Goal: Use online tool/utility: Utilize a website feature to perform a specific function

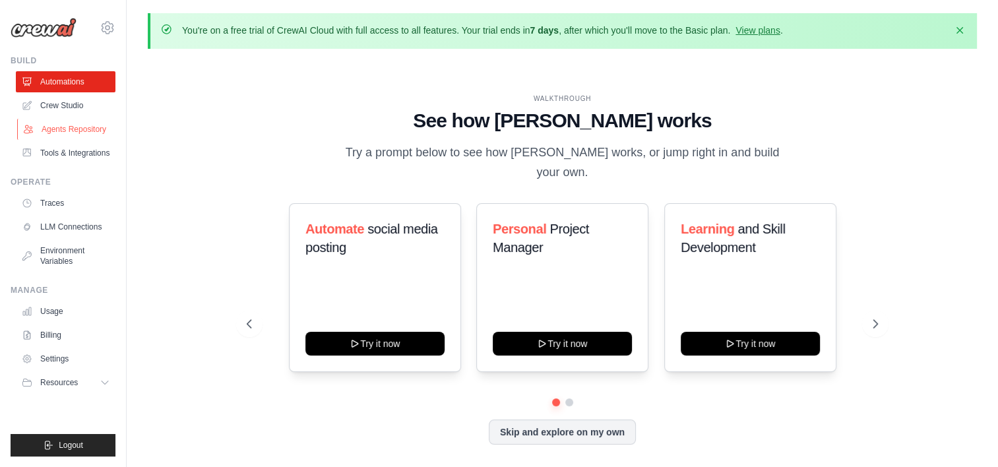
click at [79, 132] on link "Agents Repository" at bounding box center [67, 129] width 100 height 21
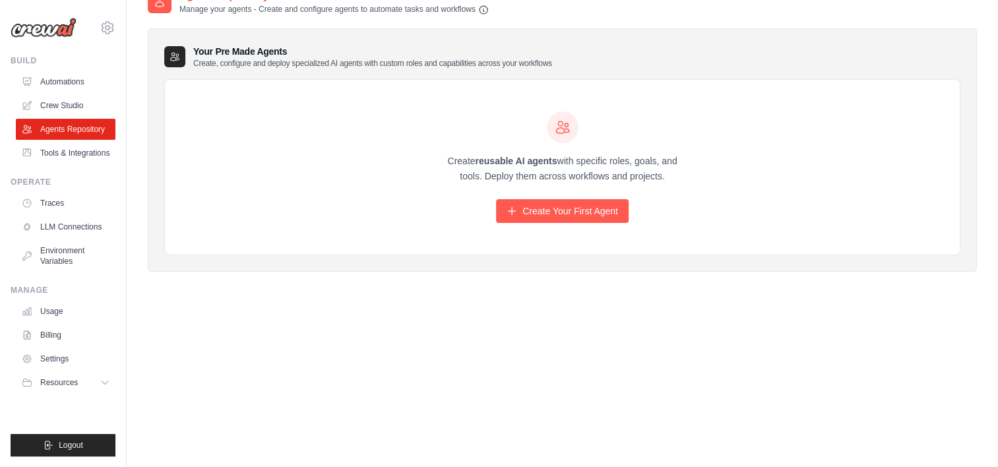
scroll to position [72, 0]
click at [55, 83] on link "Automations" at bounding box center [67, 81] width 100 height 21
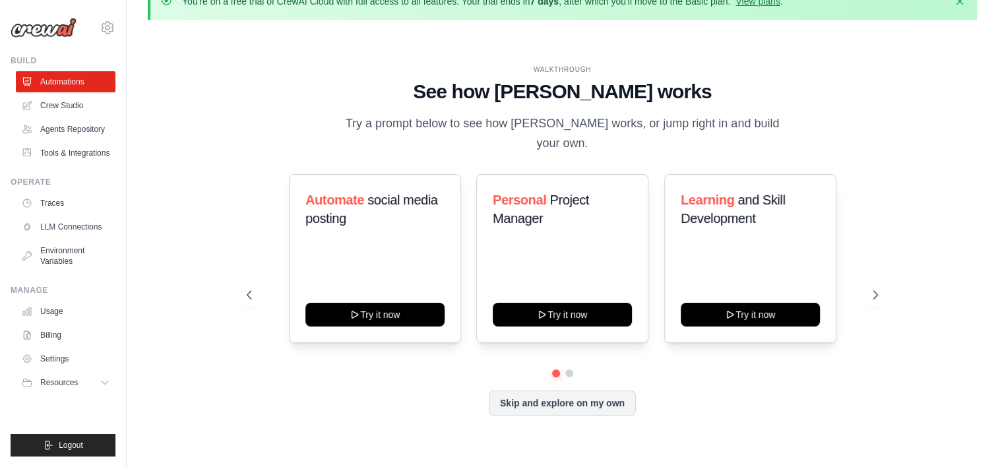
scroll to position [46, 0]
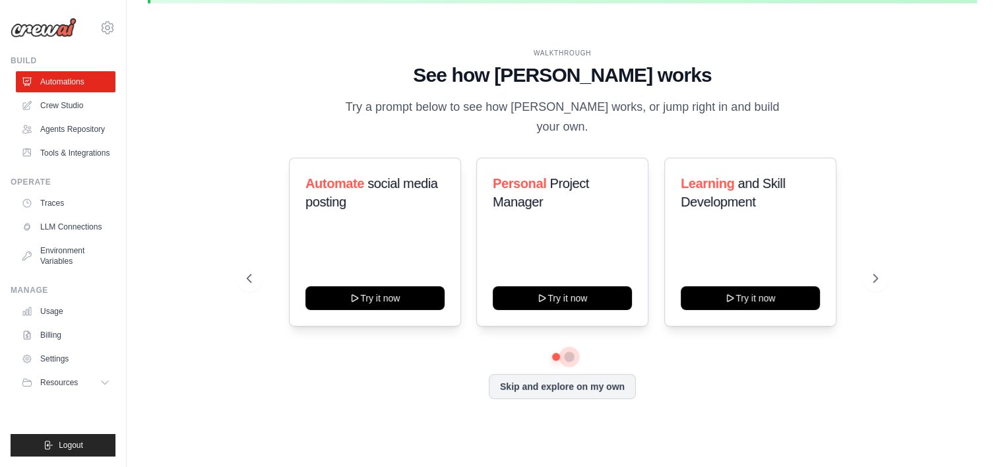
click at [568, 352] on button at bounding box center [569, 357] width 11 height 11
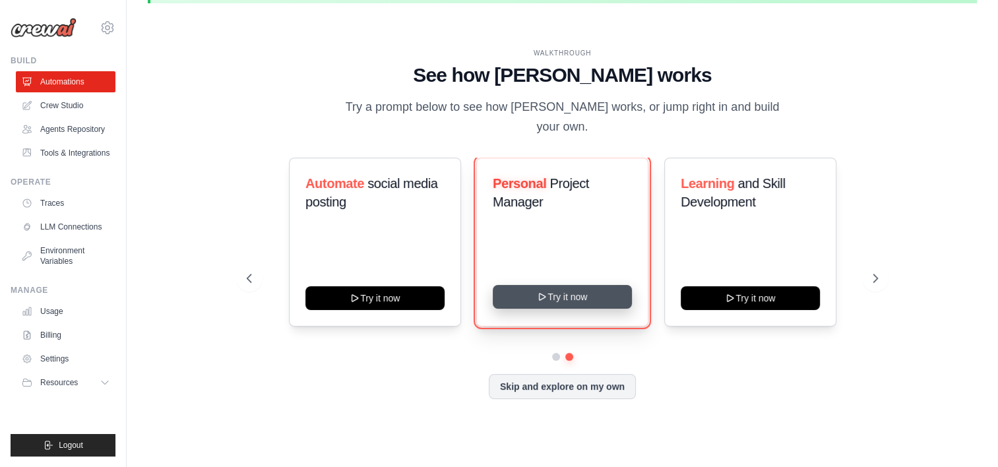
click at [561, 288] on button "Try it now" at bounding box center [562, 297] width 139 height 24
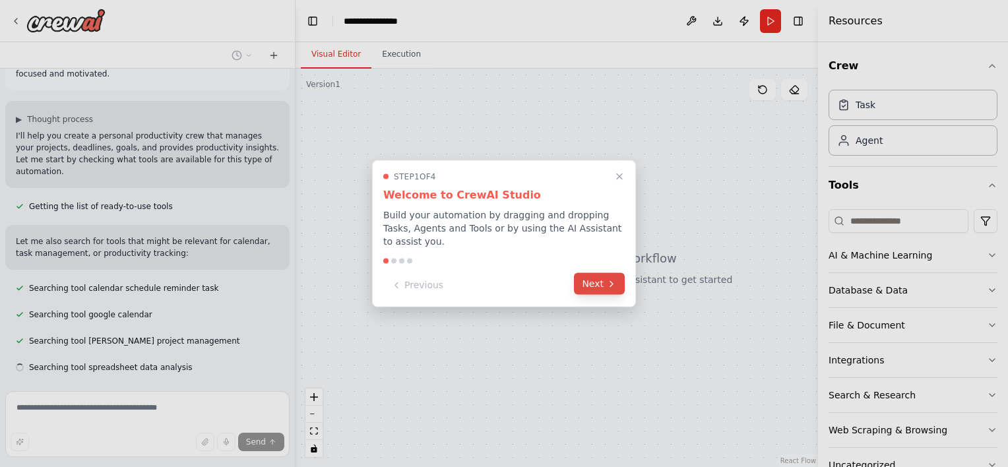
scroll to position [84, 0]
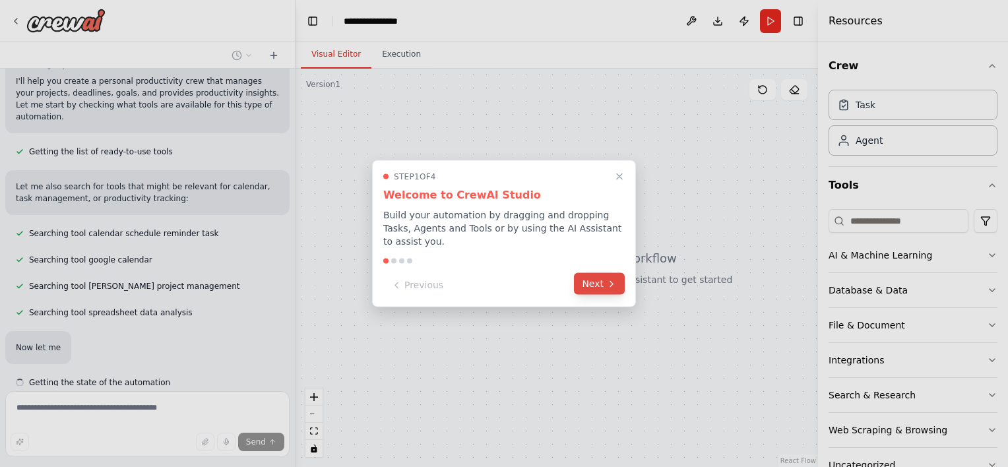
click at [604, 278] on button "Next" at bounding box center [599, 284] width 51 height 22
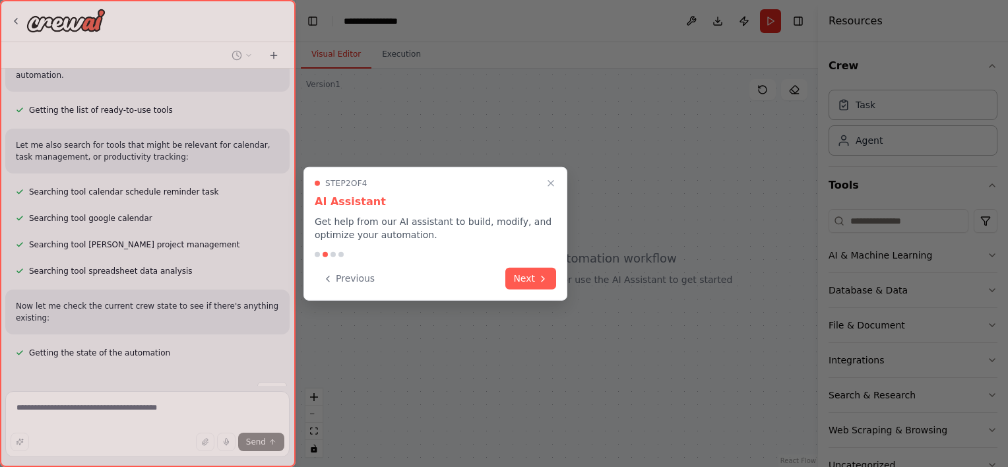
scroll to position [166, 0]
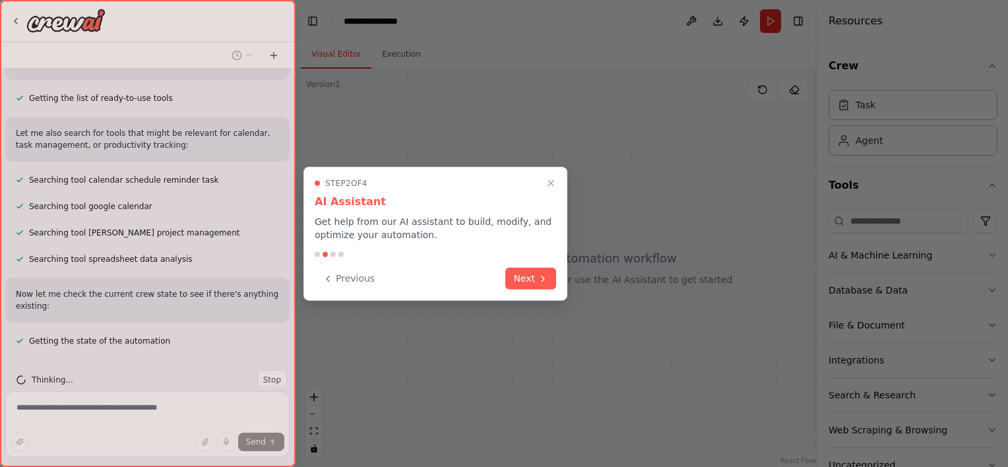
click at [556, 282] on div "Step 2 of 4 AI Assistant Get help from our AI assistant to build, modify, and o…" at bounding box center [436, 234] width 264 height 134
click at [538, 272] on icon at bounding box center [543, 277] width 11 height 11
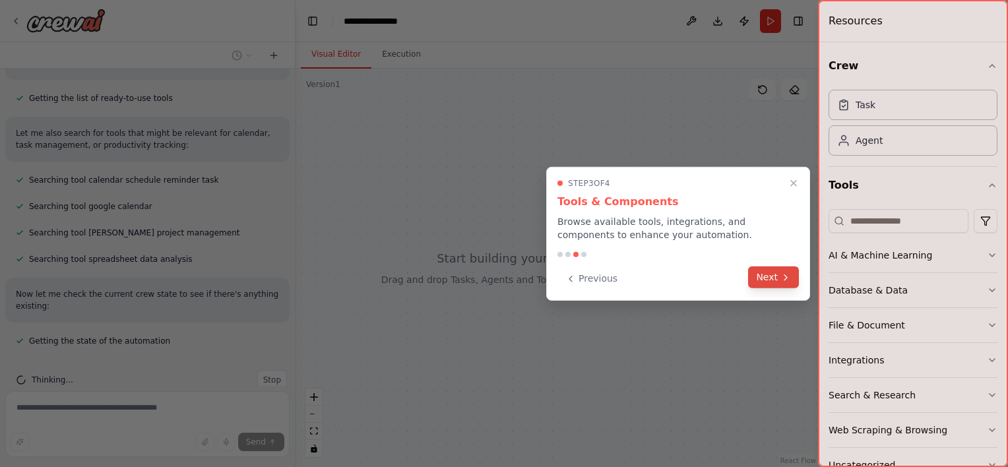
click at [760, 282] on button "Next" at bounding box center [773, 278] width 51 height 22
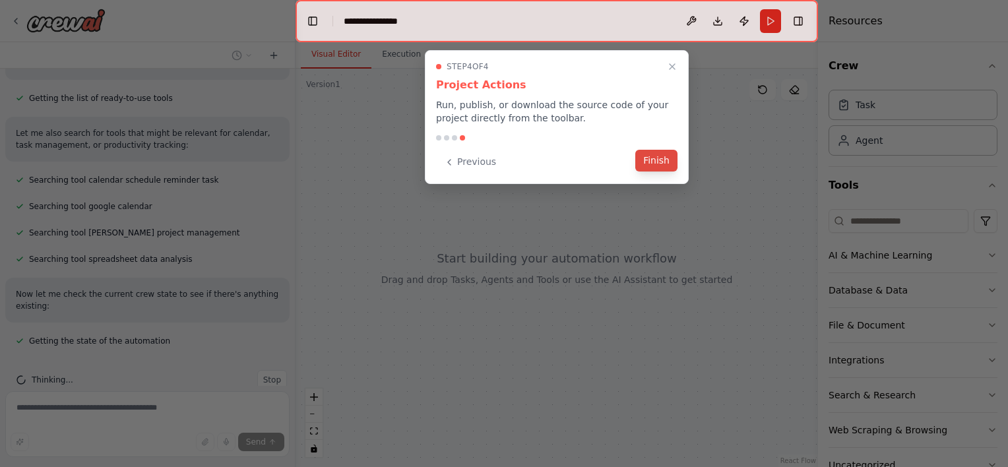
click at [655, 158] on button "Finish" at bounding box center [656, 161] width 42 height 22
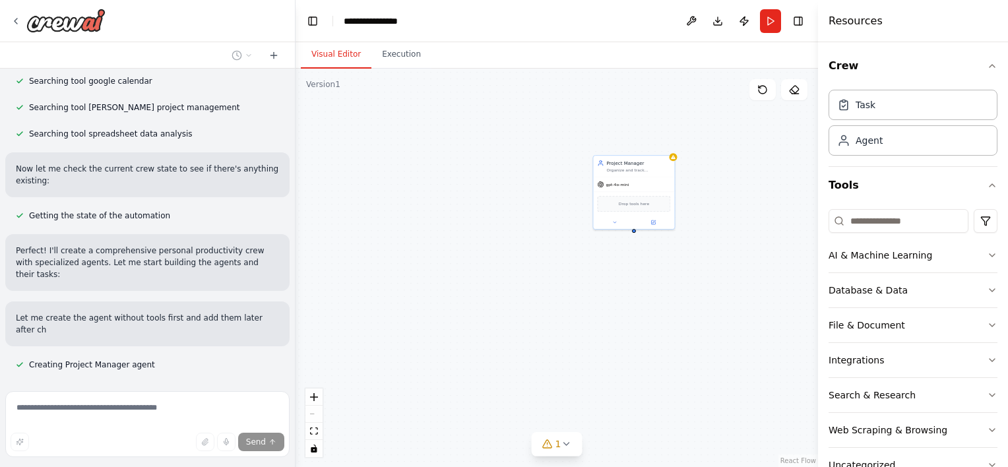
scroll to position [303, 0]
